Goal: Register for event/course

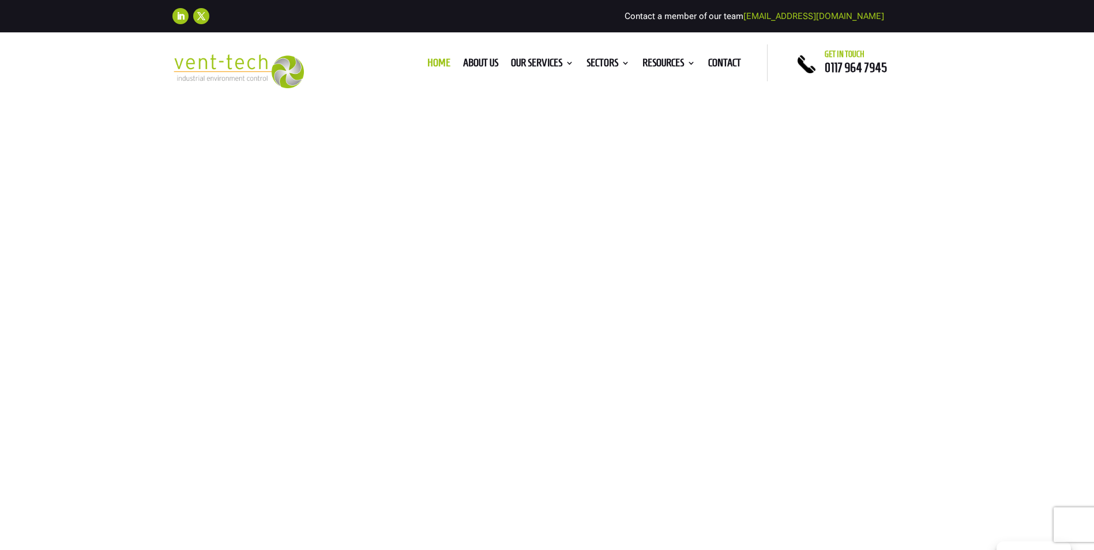
click at [540, 61] on link "Our Services" at bounding box center [542, 65] width 63 height 13
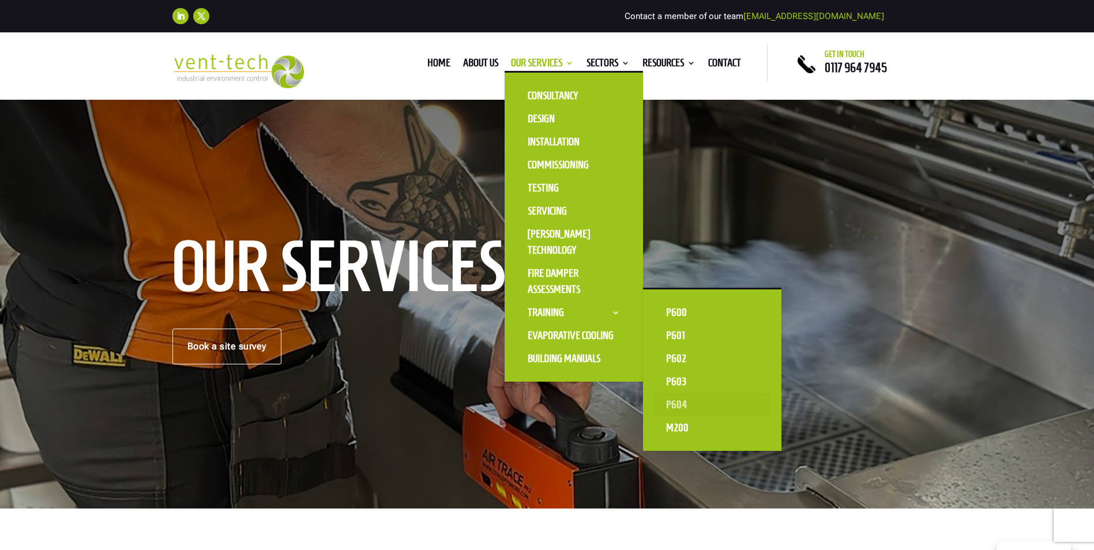
click at [669, 401] on link "P604" at bounding box center [711, 404] width 115 height 23
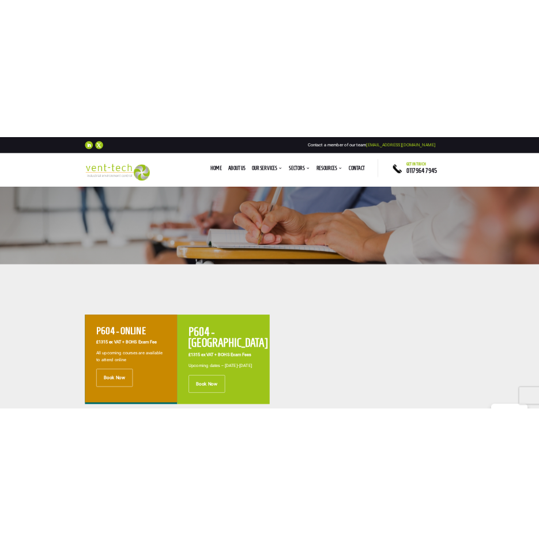
scroll to position [404, 0]
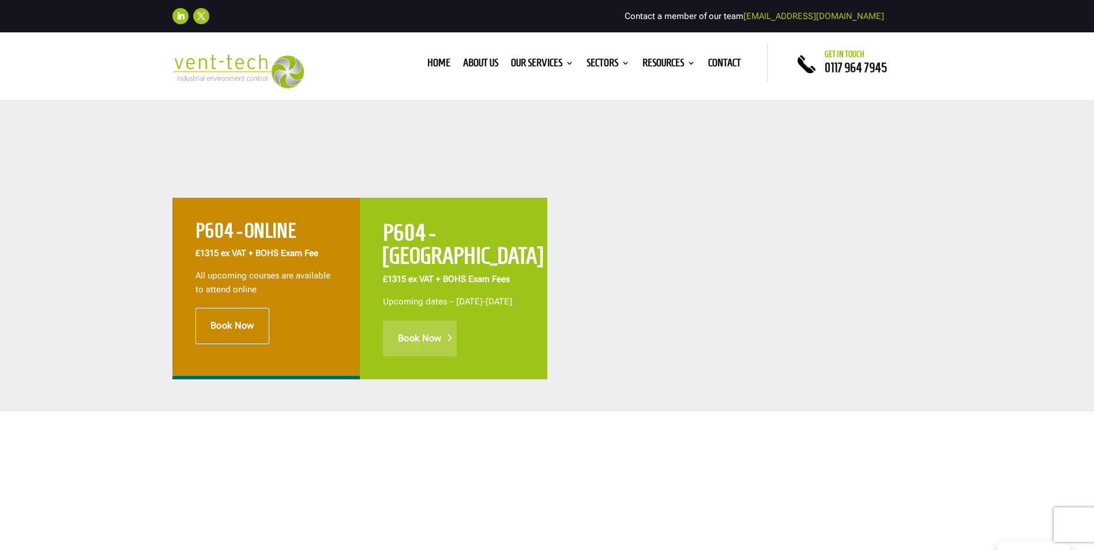
click at [413, 333] on link "Book Now" at bounding box center [420, 339] width 74 height 36
